Goal: Entertainment & Leisure: Consume media (video, audio)

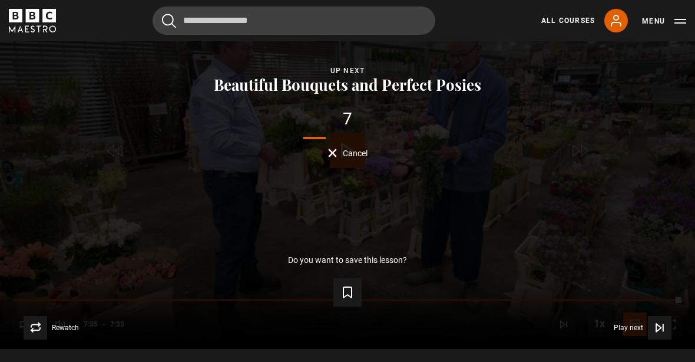
click at [630, 339] on button "Play next Play next" at bounding box center [643, 328] width 58 height 24
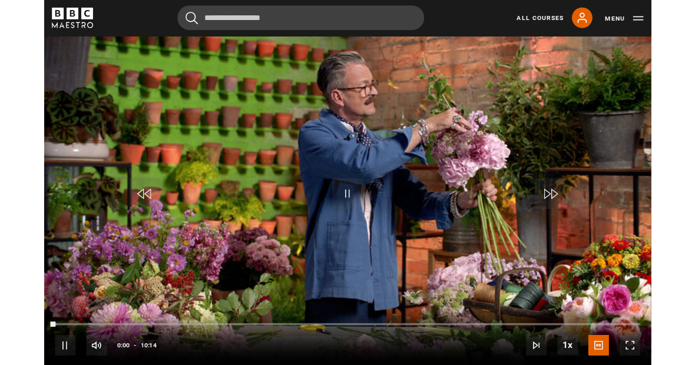
scroll to position [505, 0]
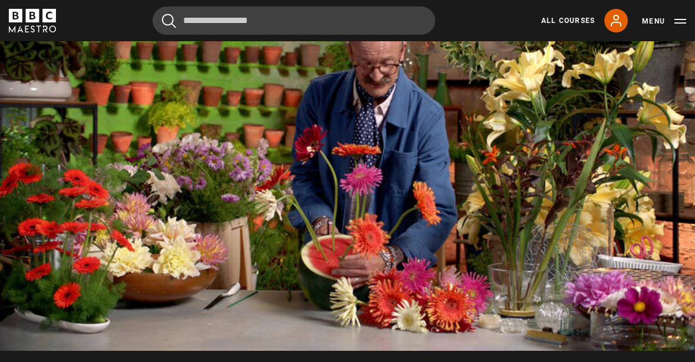
scroll to position [578, 0]
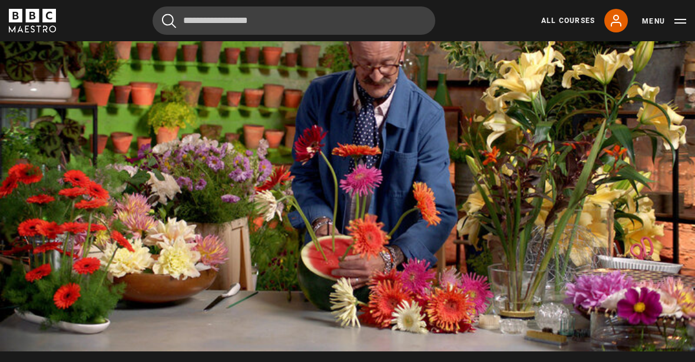
click at [414, 305] on video-js "Video Player is loading. Play Lesson Vases, Vessels and Mechanics 10s Skip Back…" at bounding box center [347, 155] width 695 height 391
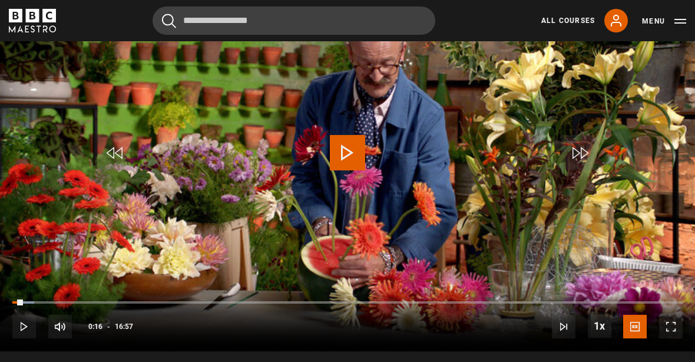
click at [507, 262] on video-js "Video Player is loading. Play Lesson Vases, Vessels and Mechanics 10s Skip Back…" at bounding box center [347, 155] width 695 height 391
click at [468, 280] on video-js "Video Player is loading. Play Lesson Vases, Vessels and Mechanics 10s Skip Back…" at bounding box center [347, 155] width 695 height 391
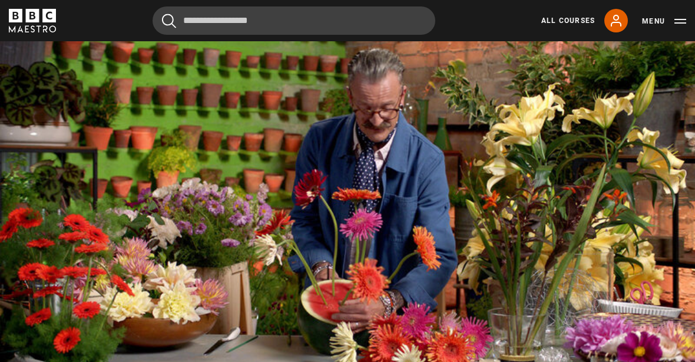
scroll to position [534, 0]
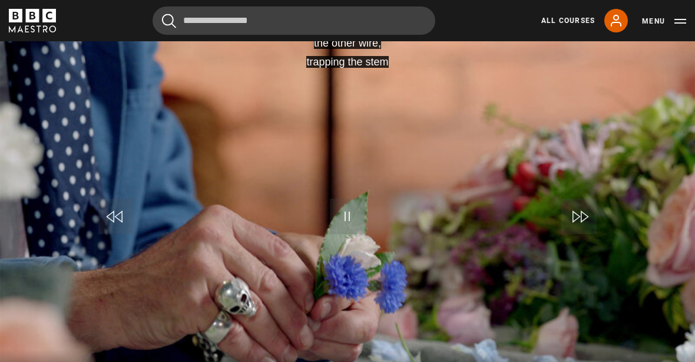
click at [378, 124] on video-js "the other wire, trapping the stem Video Player is loading. Play Lesson Elementa…" at bounding box center [347, 219] width 695 height 391
